Goal: Transaction & Acquisition: Purchase product/service

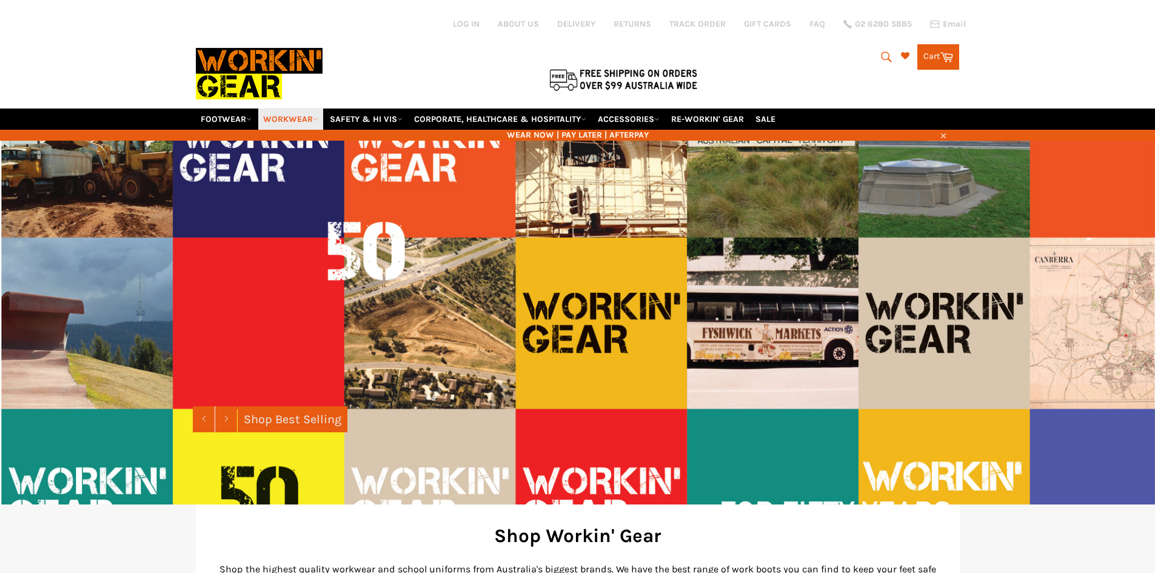
click at [276, 121] on link "WORKWEAR" at bounding box center [290, 119] width 65 height 21
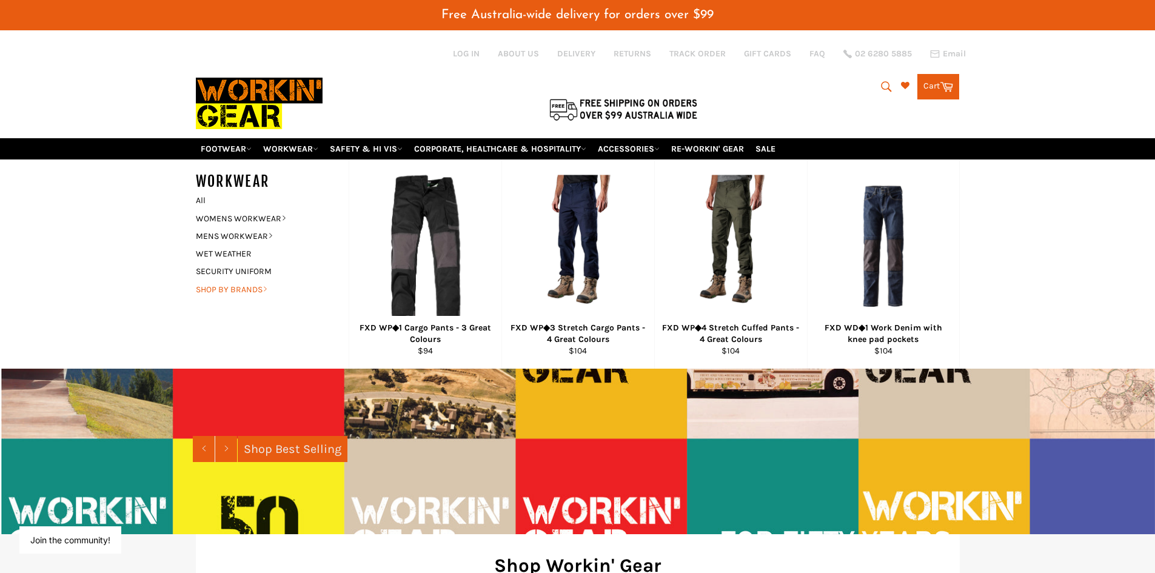
click at [241, 291] on link "SHOP BY BRANDS" at bounding box center [263, 290] width 147 height 18
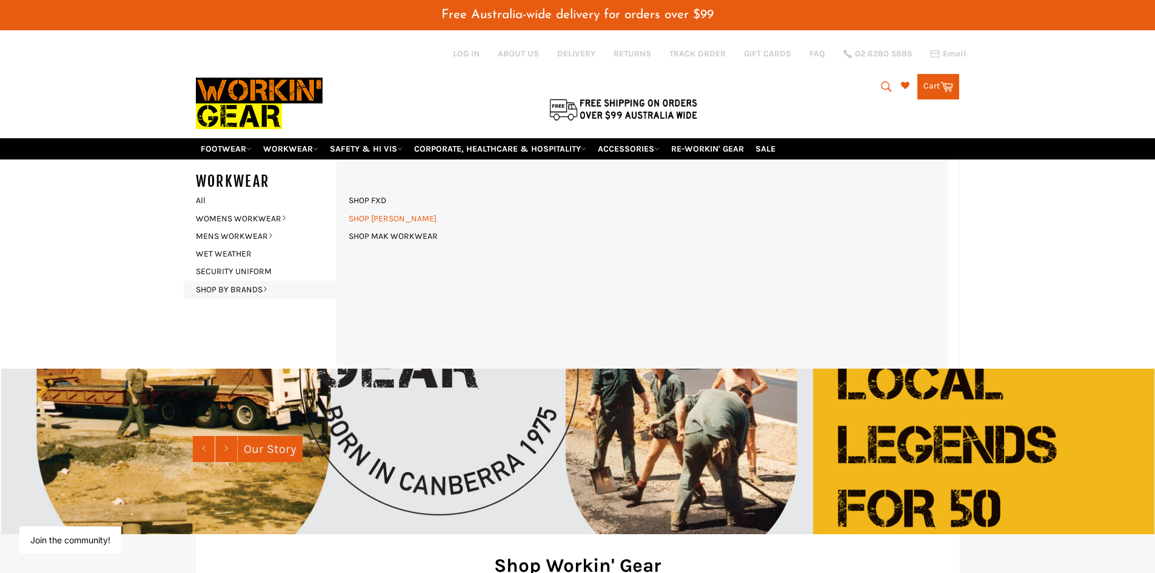
click at [393, 220] on link "SHOP [PERSON_NAME]" at bounding box center [392, 219] width 100 height 18
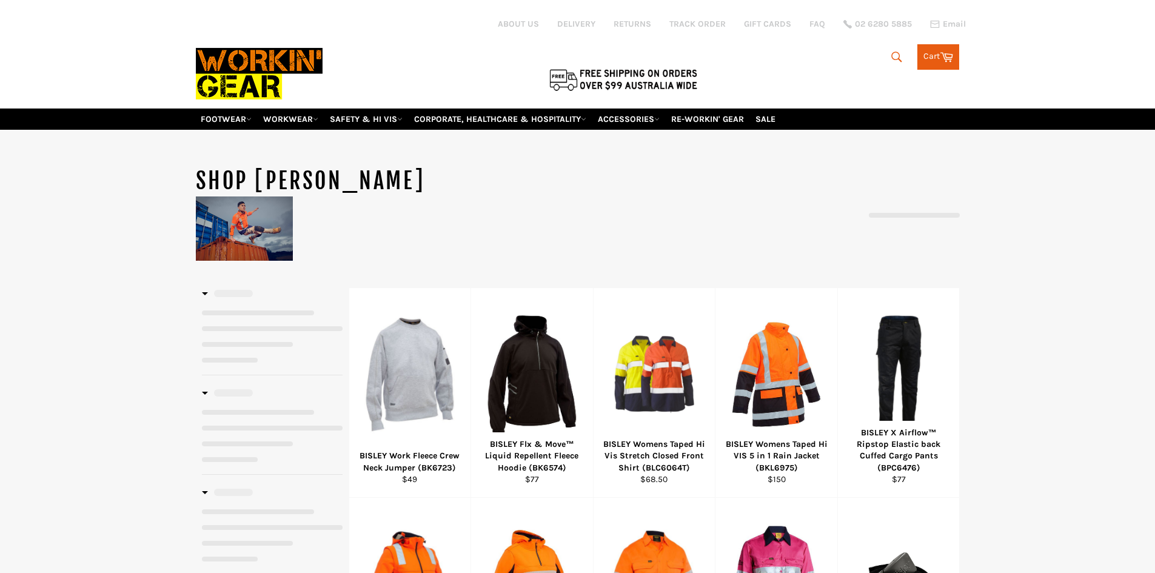
drag, startPoint x: 0, startPoint y: 0, endPoint x: 267, endPoint y: 221, distance: 347.0
click at [267, 221] on img at bounding box center [244, 228] width 97 height 64
